Goal: Find specific page/section: Find specific page/section

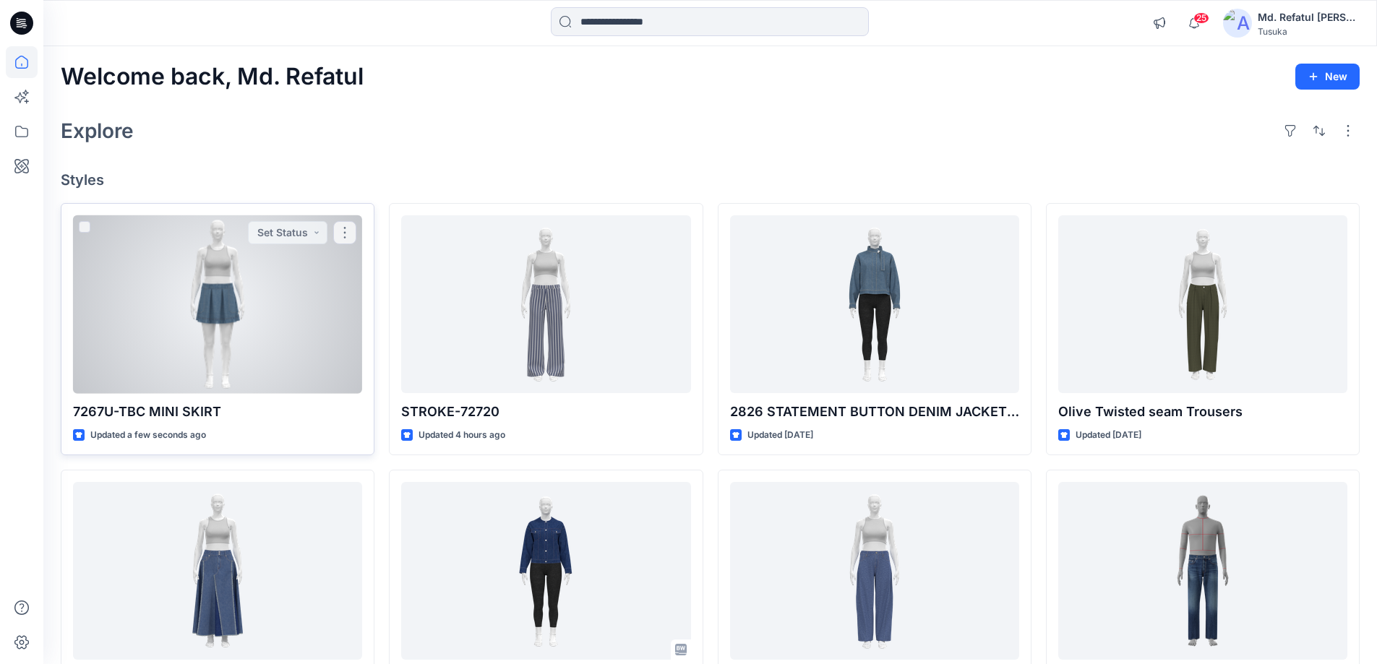
click at [176, 292] on div at bounding box center [217, 304] width 289 height 179
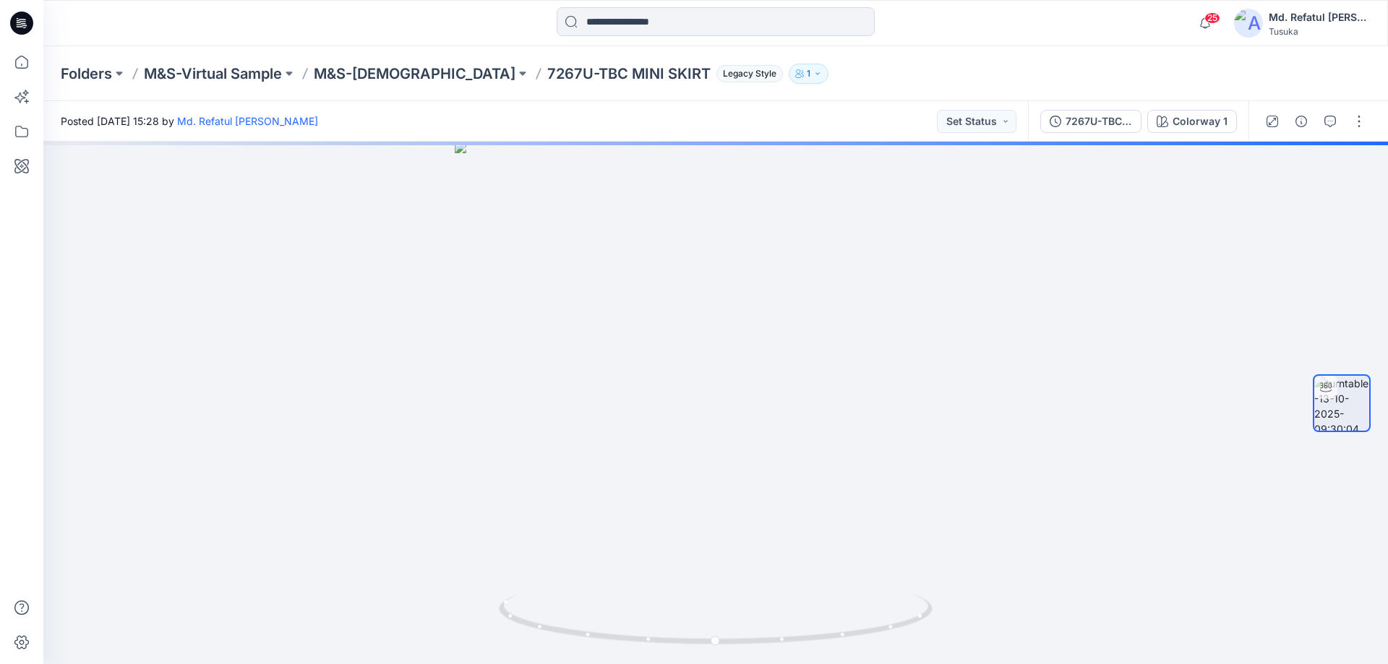
click at [1206, 134] on div "7267U-TBC MINI SKIR reviseT Colorway 1" at bounding box center [1138, 121] width 220 height 40
click at [1204, 129] on div "Colorway 1" at bounding box center [1199, 121] width 55 height 16
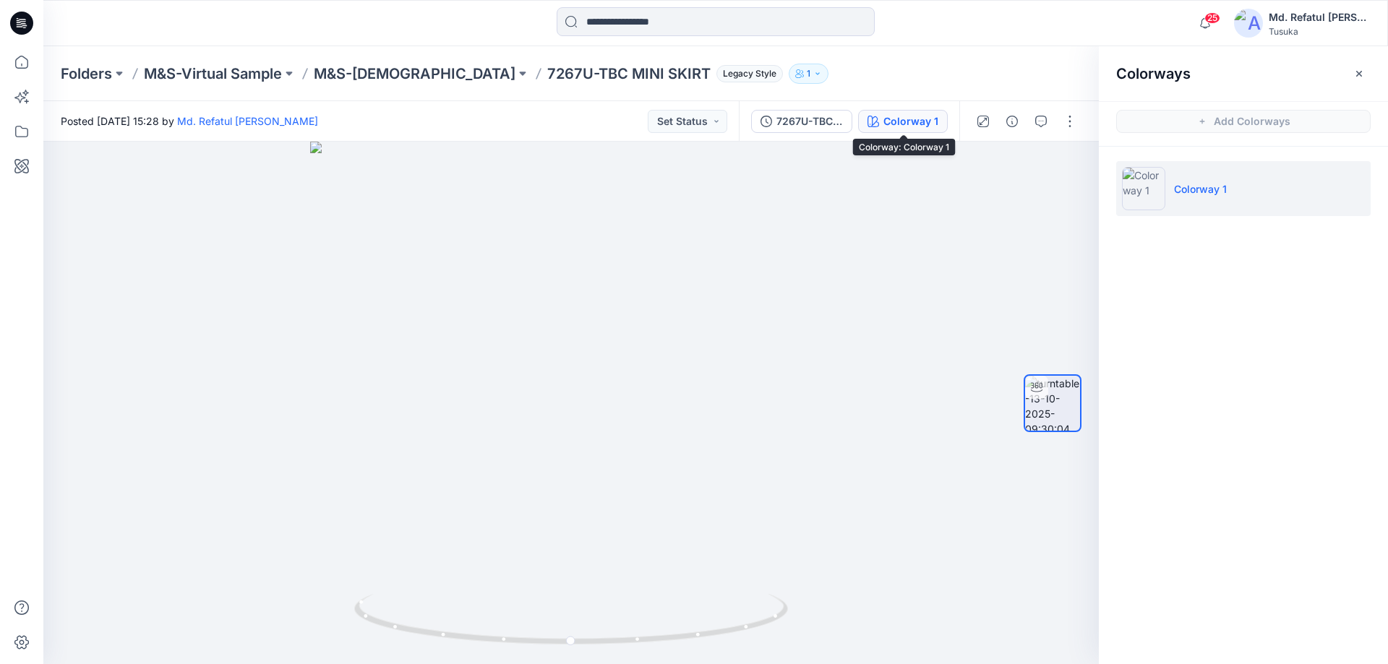
click at [898, 129] on div "Colorway 1" at bounding box center [910, 121] width 55 height 16
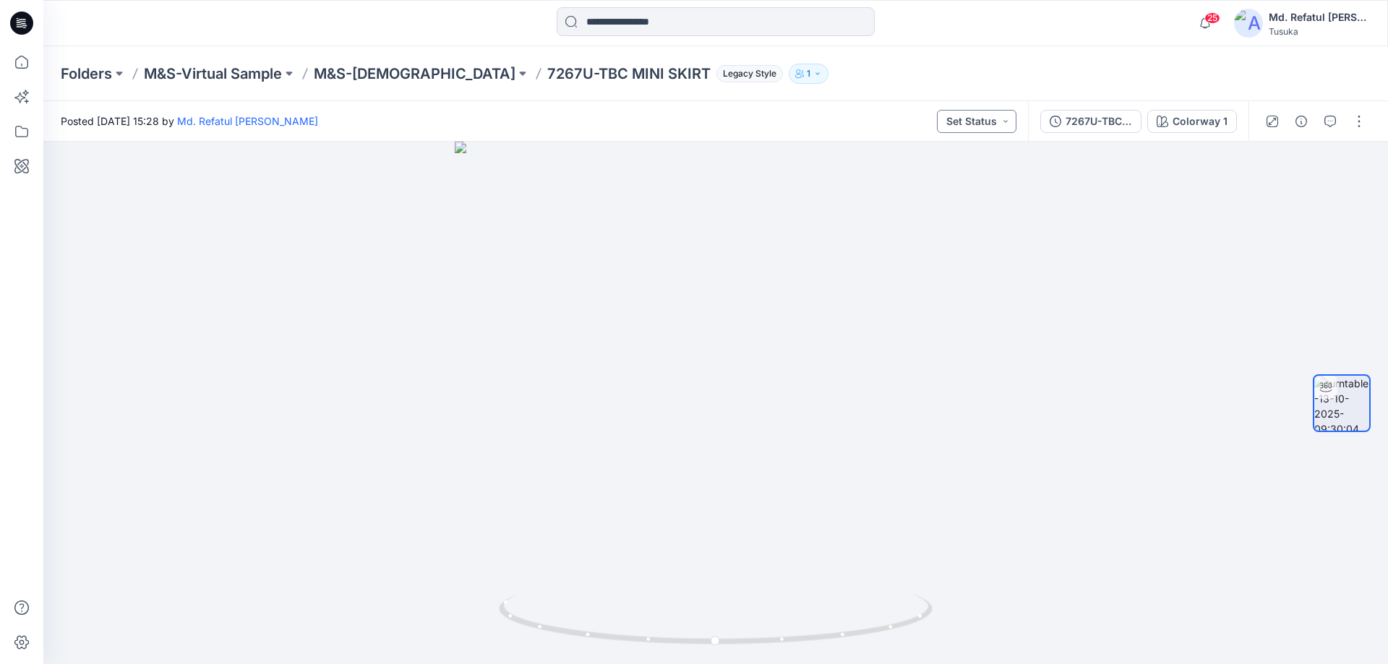
click at [999, 130] on button "Set Status" at bounding box center [976, 121] width 79 height 23
click at [1364, 115] on button "button" at bounding box center [1358, 121] width 23 height 23
click at [1205, 119] on div "Colorway 1" at bounding box center [1199, 121] width 55 height 16
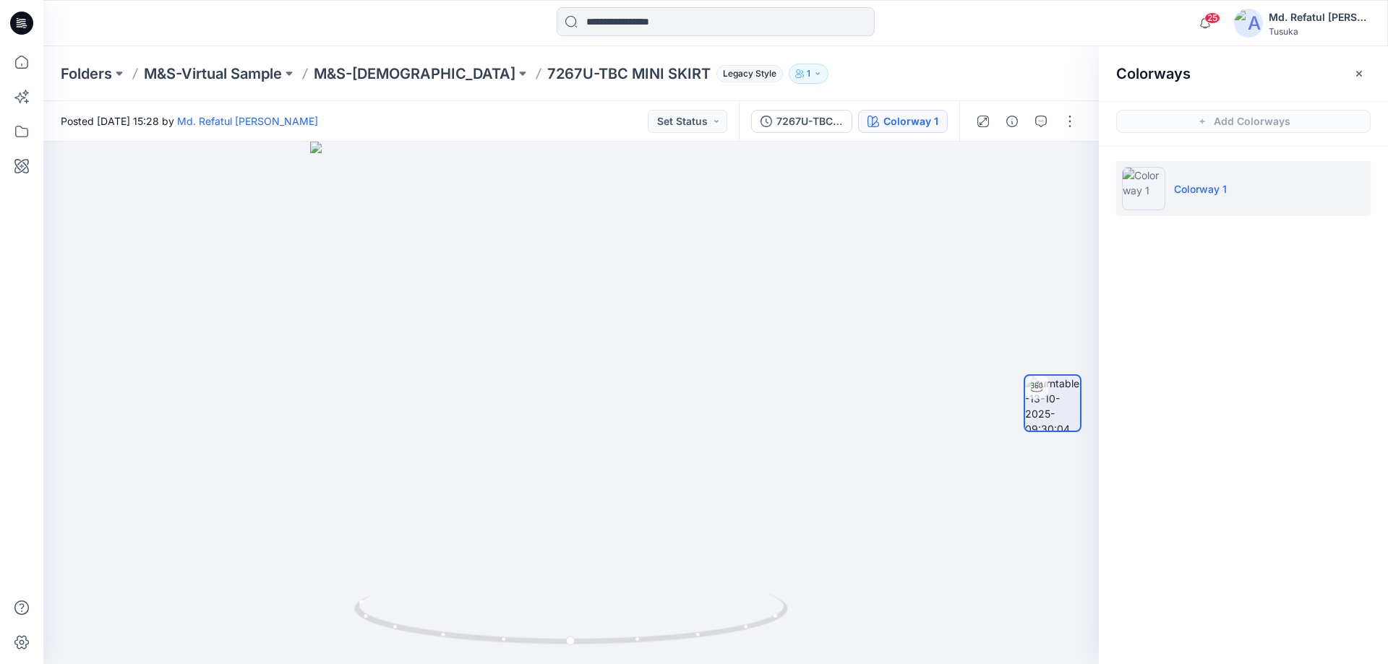
drag, startPoint x: 1216, startPoint y: 224, endPoint x: 1204, endPoint y: 182, distance: 43.5
click at [1216, 223] on ul "Colorway 1" at bounding box center [1242, 189] width 289 height 84
click at [1203, 178] on li "Colorway 1" at bounding box center [1243, 188] width 254 height 55
click at [905, 122] on div "Colorway 1" at bounding box center [910, 121] width 55 height 16
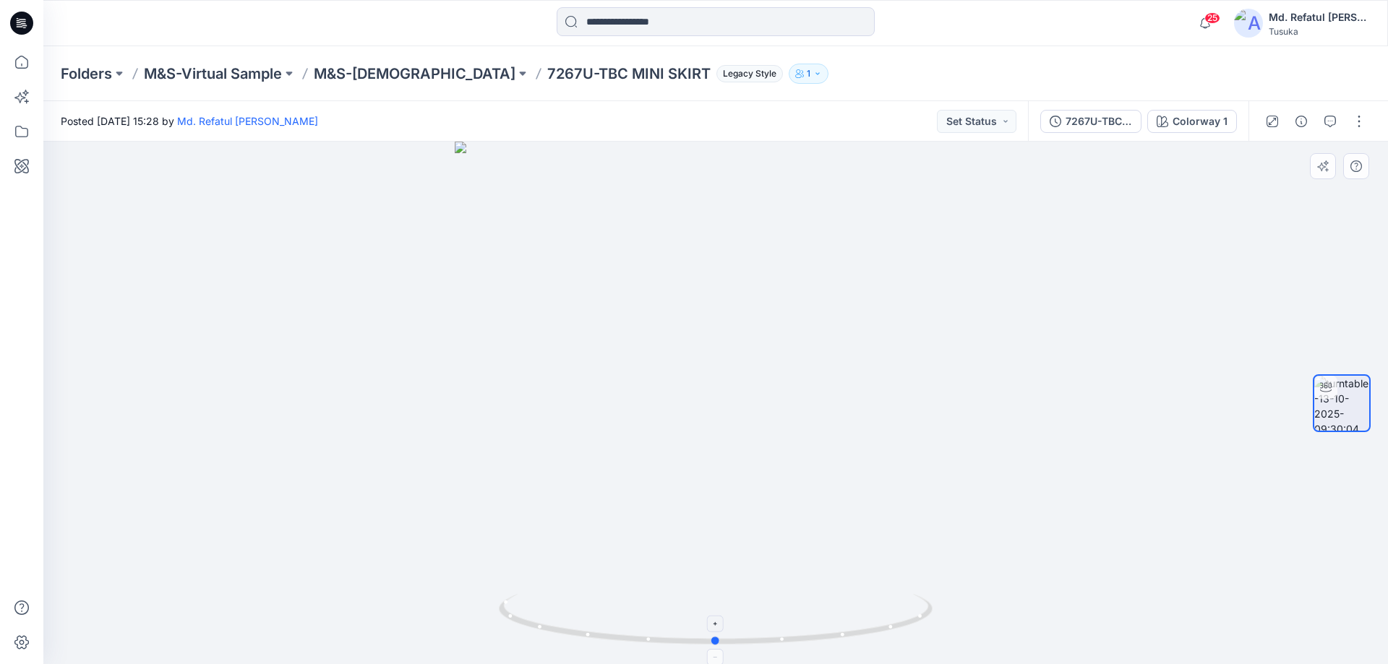
drag, startPoint x: 788, startPoint y: 657, endPoint x: 698, endPoint y: 642, distance: 91.6
click at [697, 642] on div at bounding box center [715, 403] width 1344 height 523
drag, startPoint x: 1015, startPoint y: 514, endPoint x: 1387, endPoint y: 450, distance: 376.9
click at [1387, 450] on div "Colorway 1 Loading... Material Properties Loading..." at bounding box center [715, 403] width 1344 height 523
drag, startPoint x: 874, startPoint y: 478, endPoint x: 377, endPoint y: 443, distance: 498.5
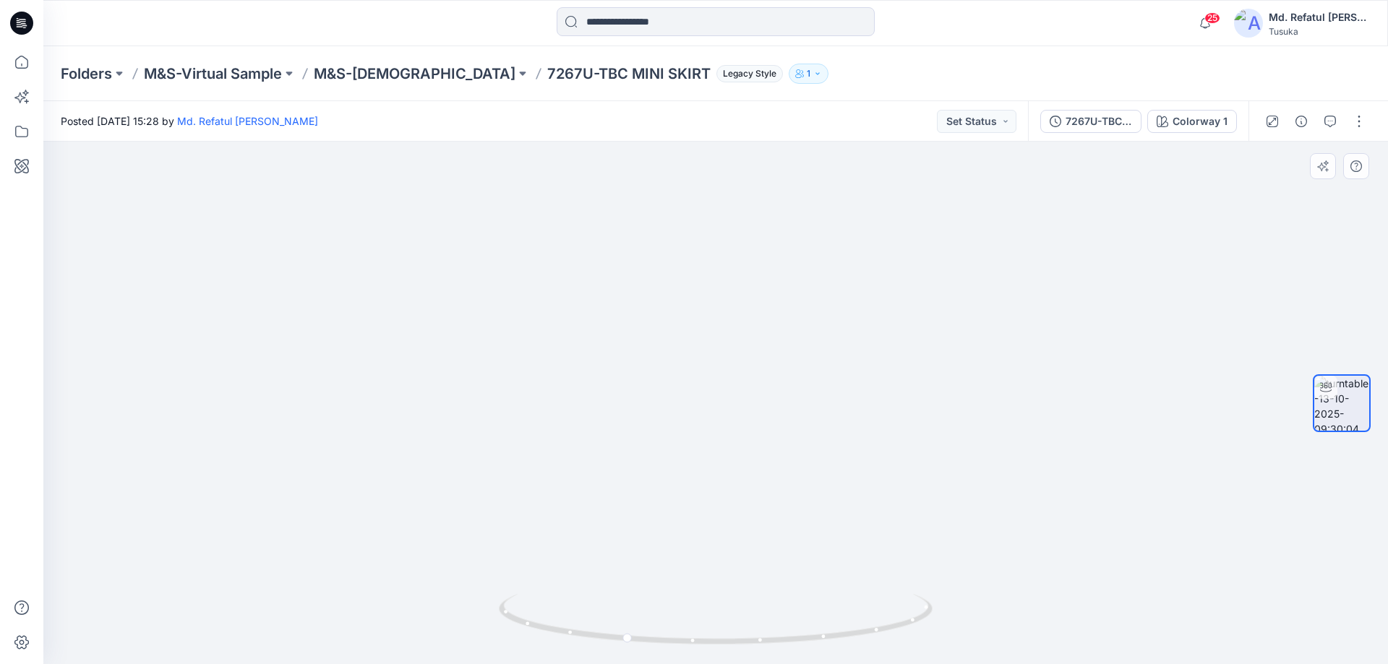
click at [244, 434] on img at bounding box center [682, 128] width 1409 height 1074
drag, startPoint x: 799, startPoint y: 452, endPoint x: 358, endPoint y: 357, distance: 451.0
click at [22, 398] on div "25 Notifications Your style 7267U-TBC MINI SKIRT has been updated with 7267U-TB…" at bounding box center [694, 332] width 1388 height 664
click at [788, 83] on button "1" at bounding box center [808, 74] width 40 height 20
click at [852, 66] on div "Folders M&S-Virtual Sample M&S-Ladies 7267U-TBC MINI SKIRT Legacy Style 1 Folde…" at bounding box center [659, 74] width 1197 height 20
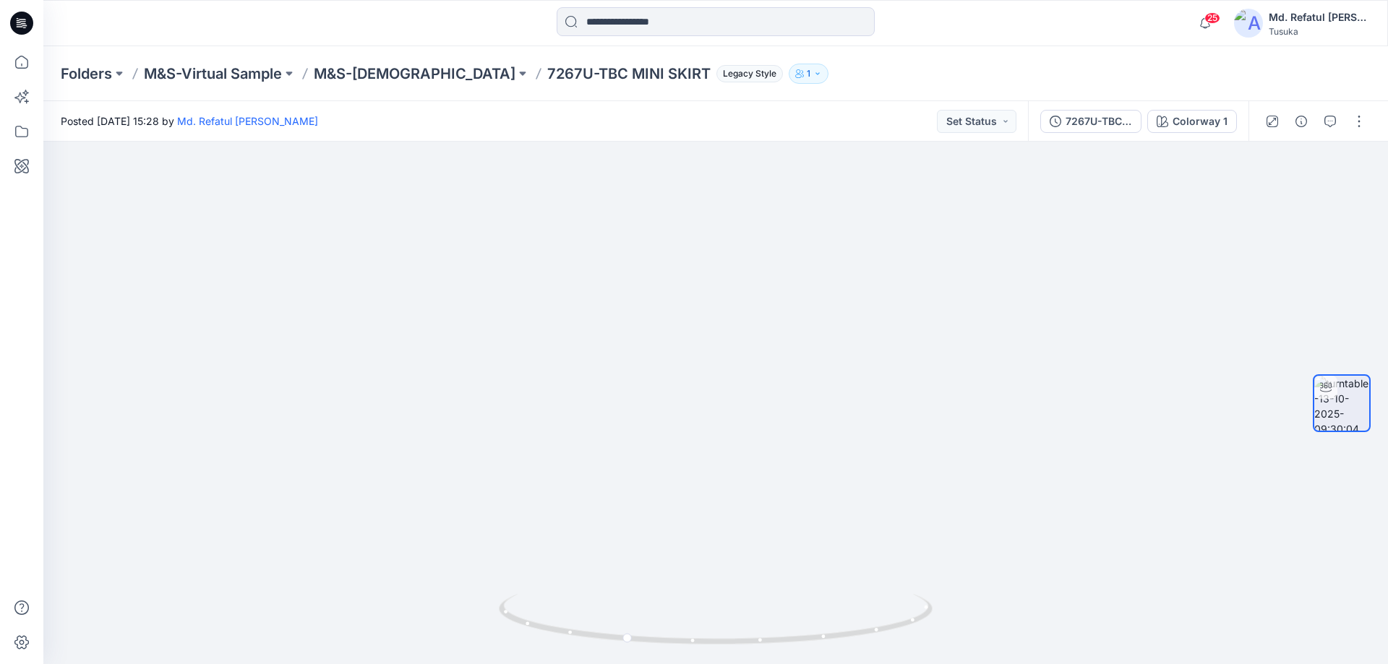
click at [573, 74] on p "7267U-TBC MINI SKIRT" at bounding box center [628, 74] width 163 height 20
click at [22, 64] on icon at bounding box center [22, 62] width 32 height 32
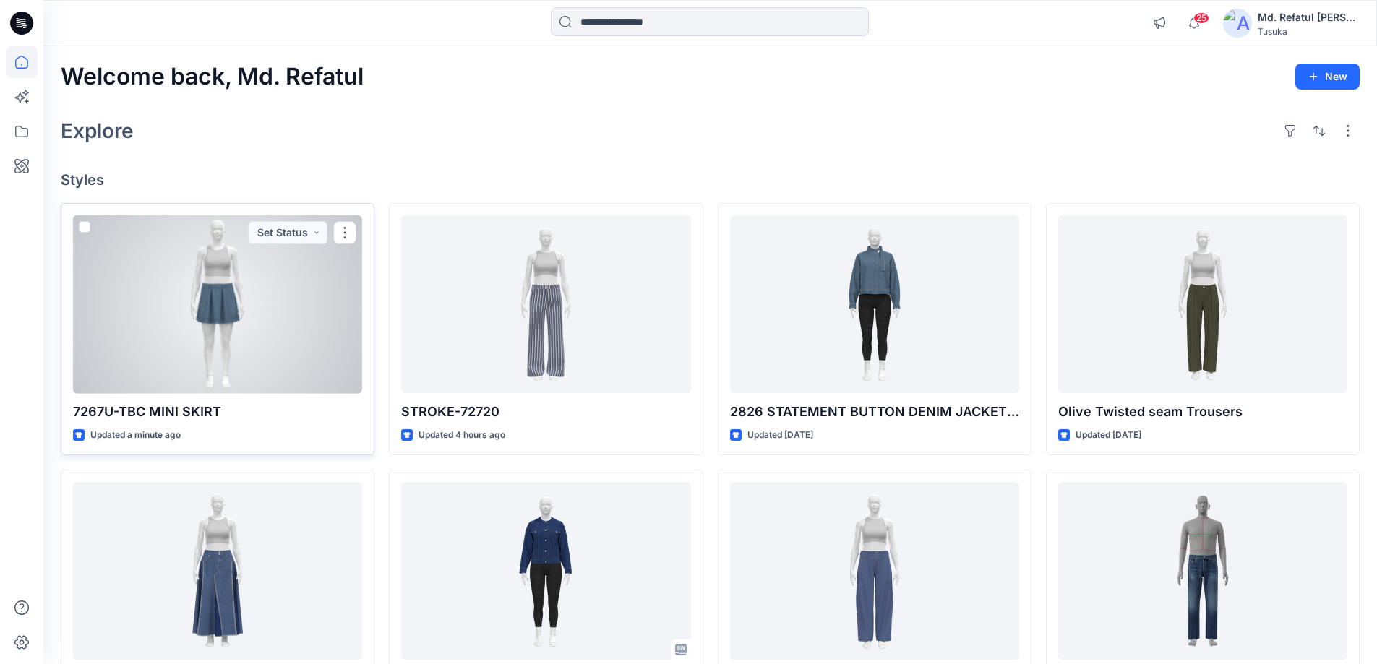
click at [237, 329] on div at bounding box center [217, 304] width 289 height 179
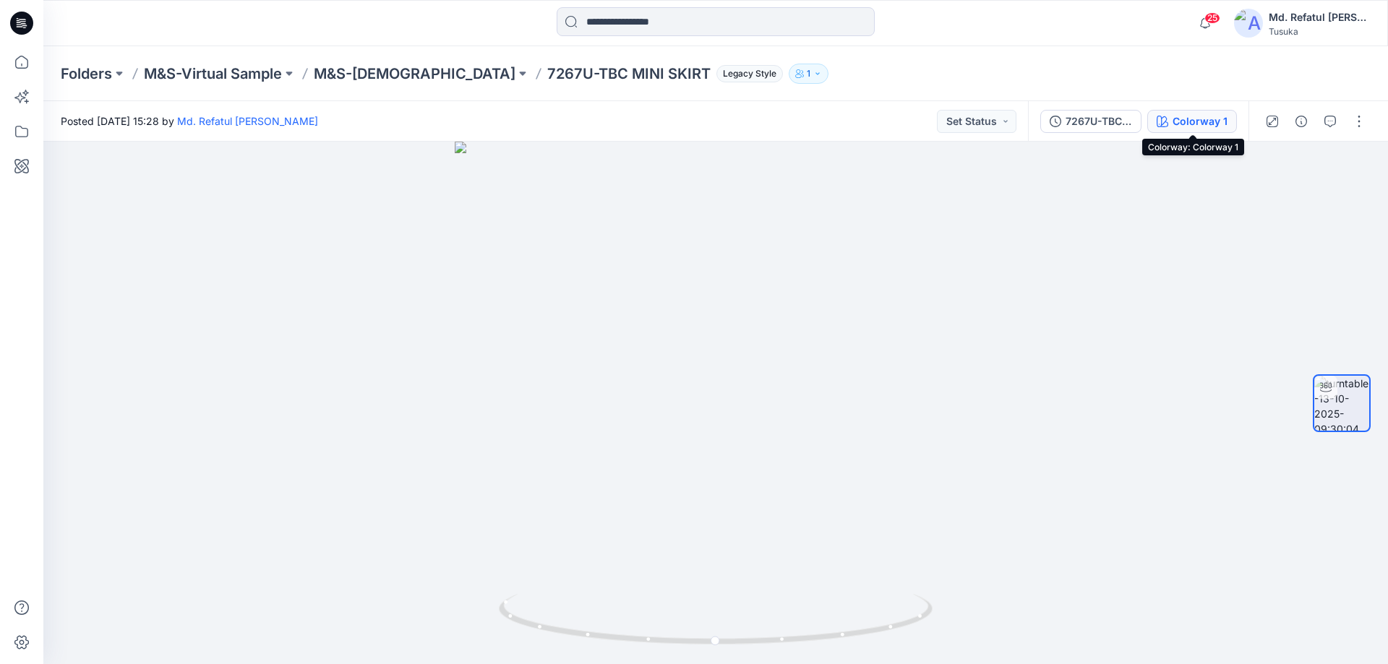
click at [1224, 119] on div "Colorway 1" at bounding box center [1199, 121] width 55 height 16
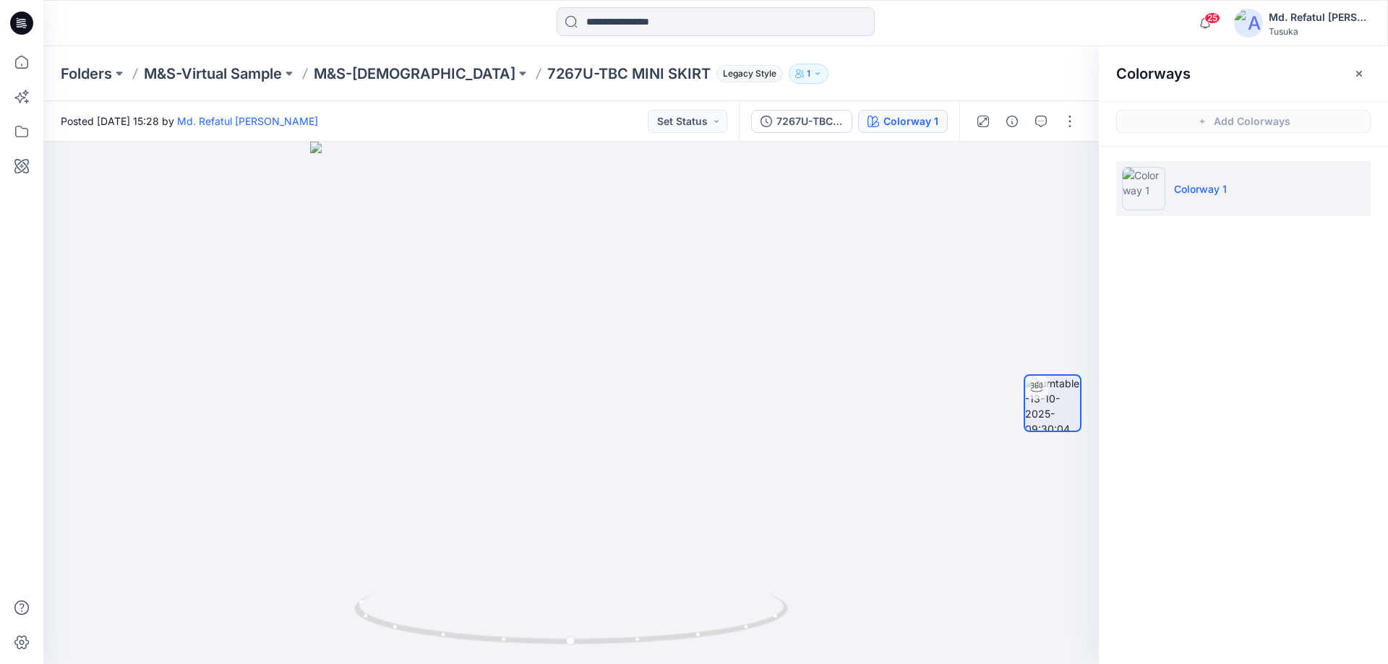
click at [1202, 193] on p "Colorway 1" at bounding box center [1200, 188] width 53 height 15
